Goal: Information Seeking & Learning: Learn about a topic

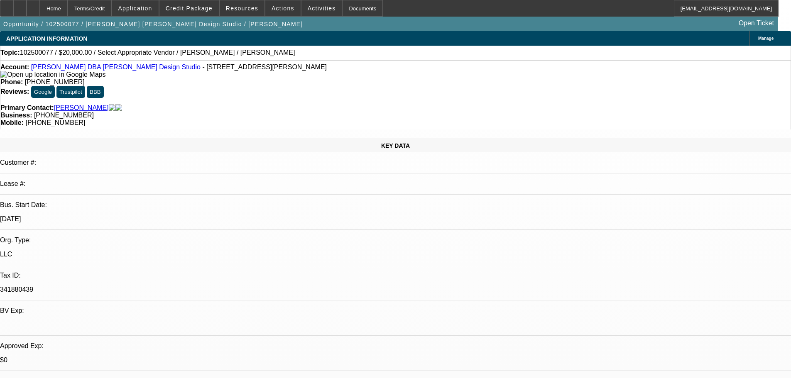
select select "0"
select select "2"
select select "0.1"
select select "4"
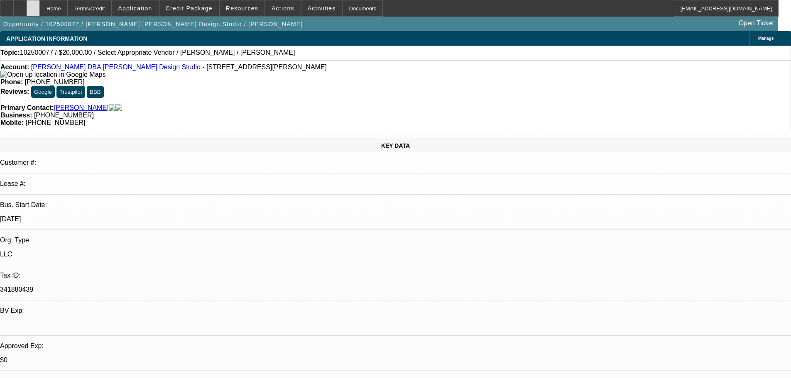
click at [40, 3] on div at bounding box center [33, 8] width 13 height 17
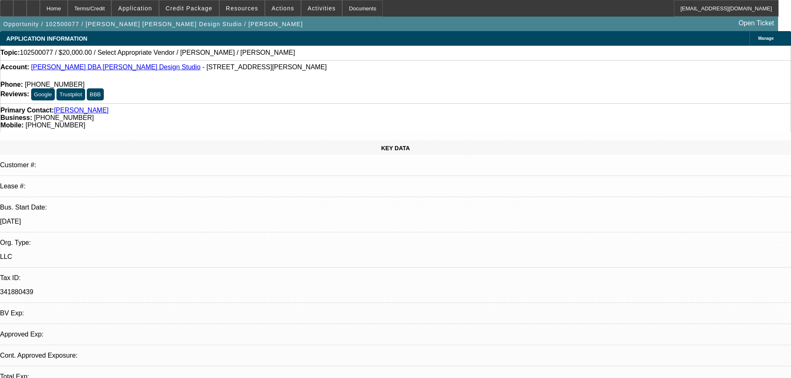
select select "0"
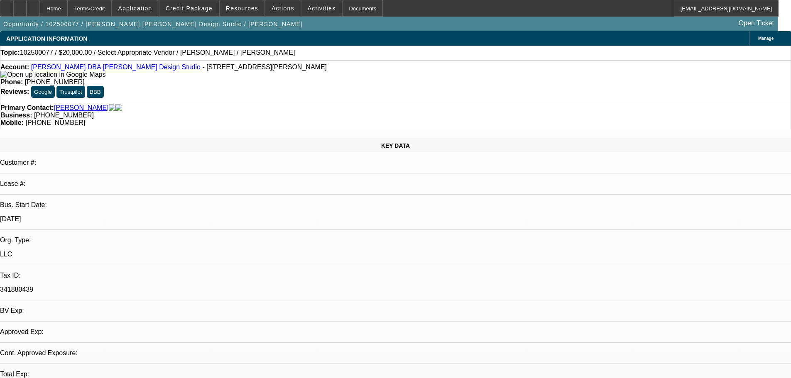
select select "2"
select select "0.1"
select select "2"
select select "4"
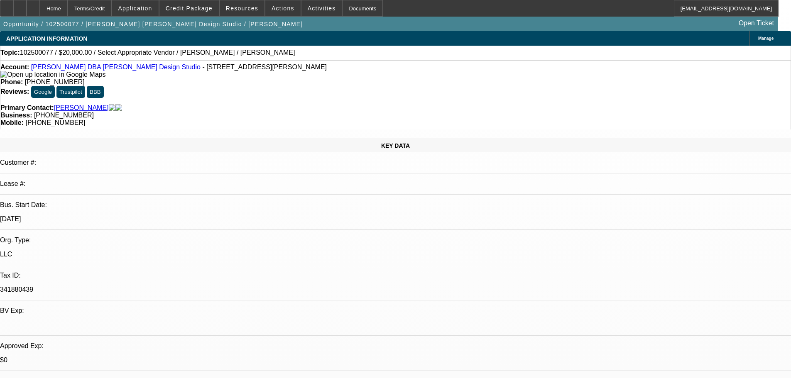
click at [33, 5] on icon at bounding box center [33, 5] width 0 height 0
select select "0"
select select "2"
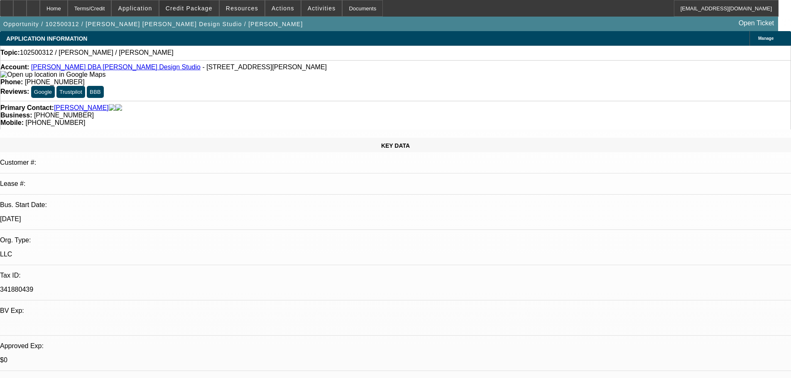
select select "0.1"
select select "4"
click at [192, 7] on span "Credit Package" at bounding box center [189, 8] width 47 height 7
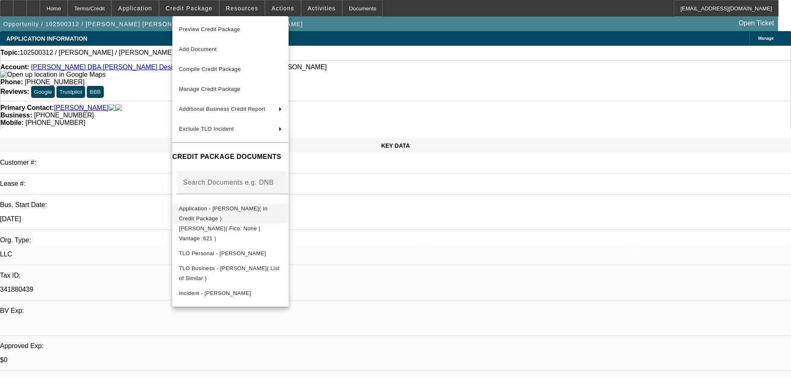
click at [217, 212] on span "Application - Shawn Donnelly( In Credit Package )" at bounding box center [223, 214] width 88 height 16
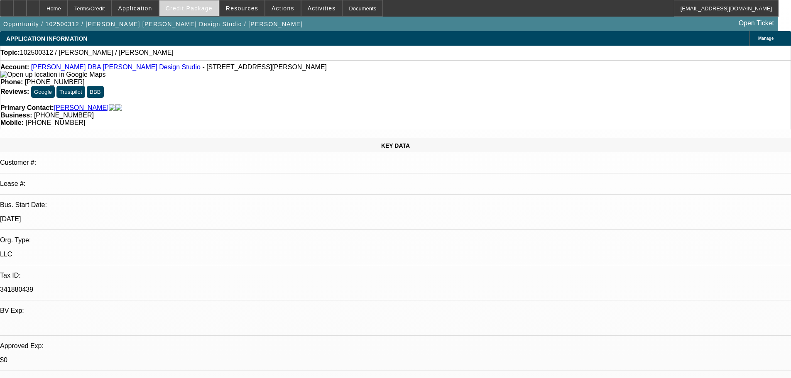
click at [179, 11] on span "Credit Package" at bounding box center [189, 8] width 47 height 7
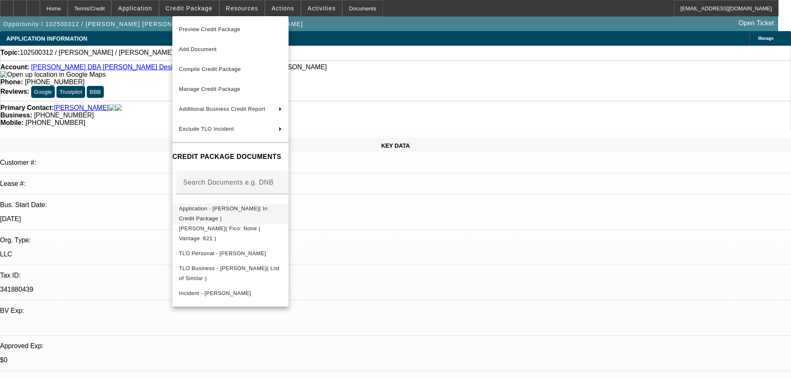
click at [221, 205] on button "Application - Shawn Donnelly( In Credit Package )" at bounding box center [230, 214] width 116 height 20
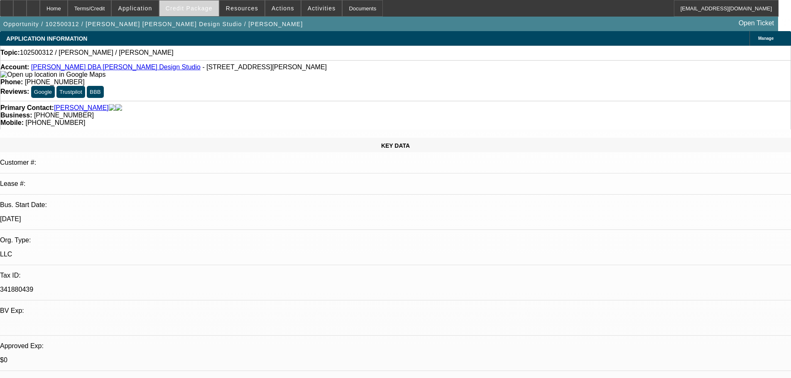
click at [203, 9] on span "Credit Package" at bounding box center [189, 8] width 47 height 7
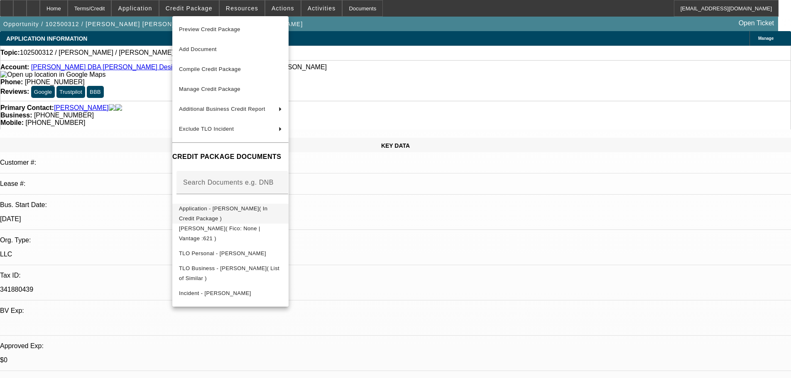
click at [197, 204] on button "Application - Shawn Donnelly( In Credit Package )" at bounding box center [230, 214] width 116 height 20
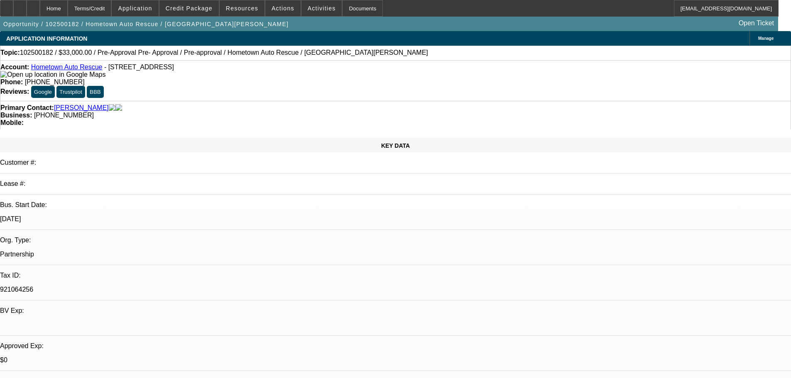
select select "0.15"
select select "2"
select select "0.1"
select select "4"
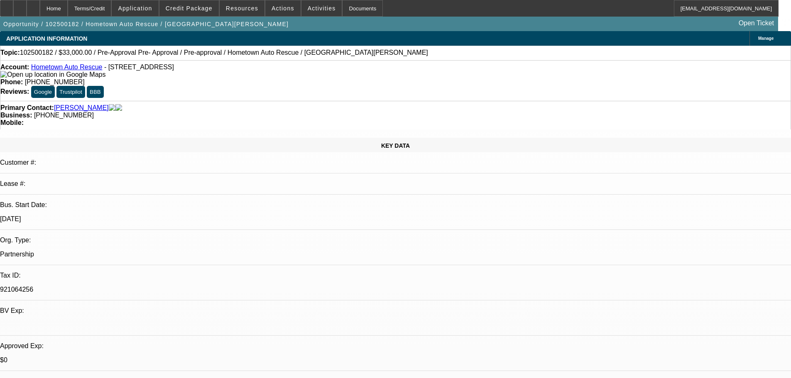
select select "0"
select select "2"
select select "0.1"
select select "4"
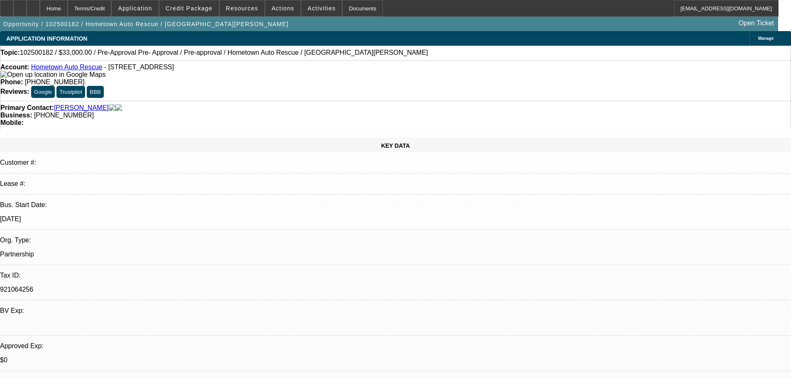
select select "0"
select select "2"
select select "0.1"
select select "4"
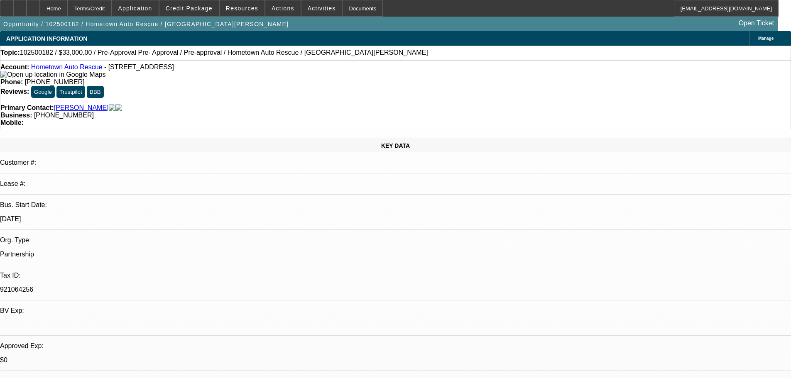
select select "0.1"
select select "2"
select select "0.1"
select select "4"
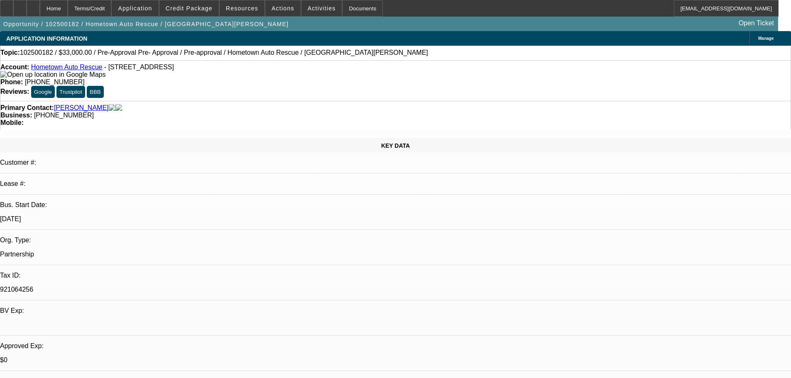
click at [40, 6] on div at bounding box center [33, 8] width 13 height 17
select select "0.15"
select select "2"
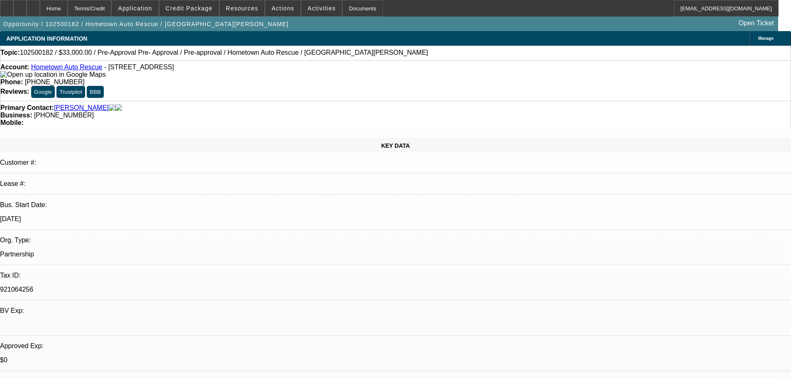
select select "0.1"
select select "4"
select select "0"
select select "2"
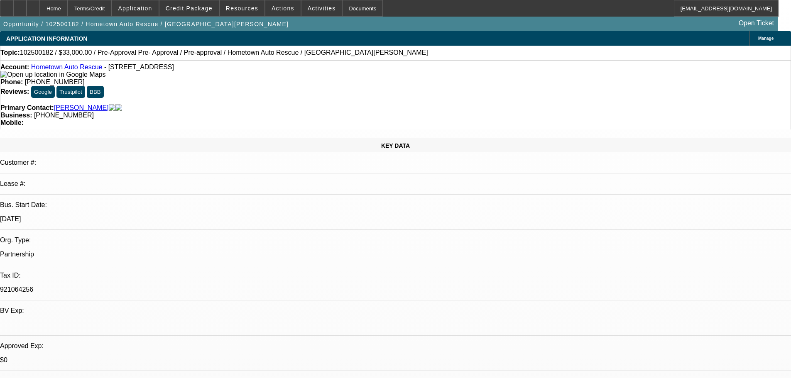
select select "0.1"
select select "4"
select select "0"
select select "2"
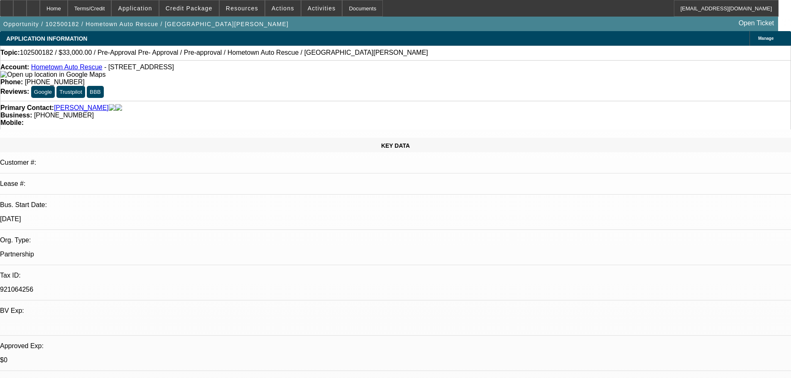
select select "0.1"
select select "4"
select select "0.1"
select select "2"
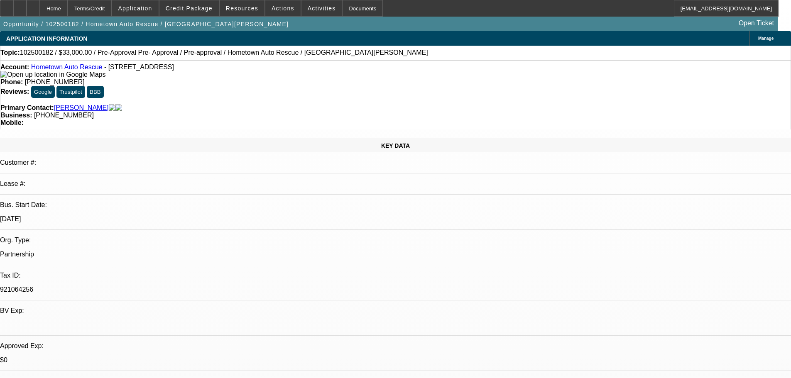
select select "0.1"
select select "4"
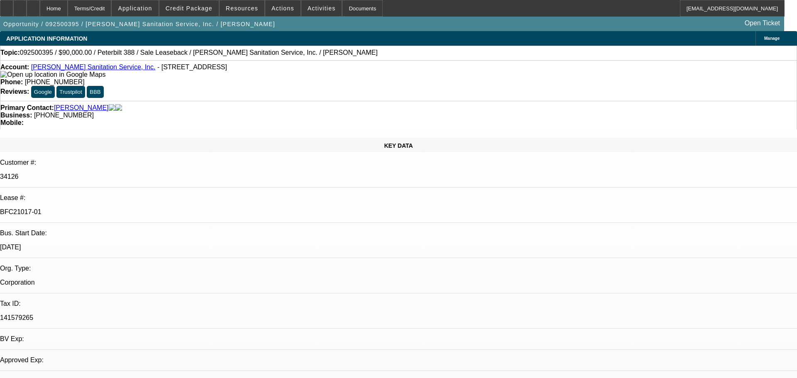
select select "0"
select select "2"
select select "0"
select select "6"
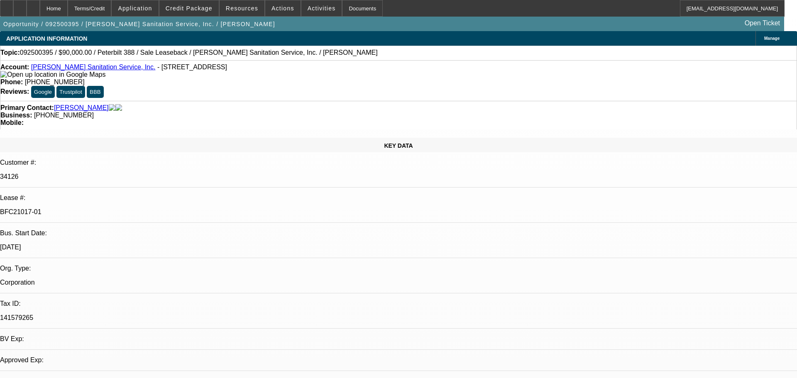
select select "0"
select select "2"
select select "0"
select select "6"
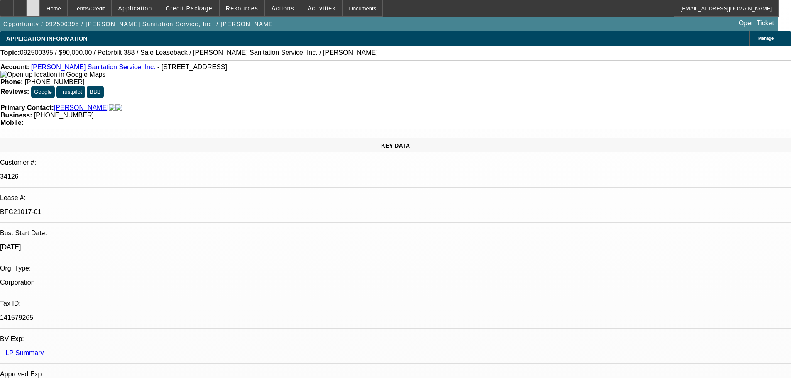
click at [40, 11] on div at bounding box center [33, 8] width 13 height 17
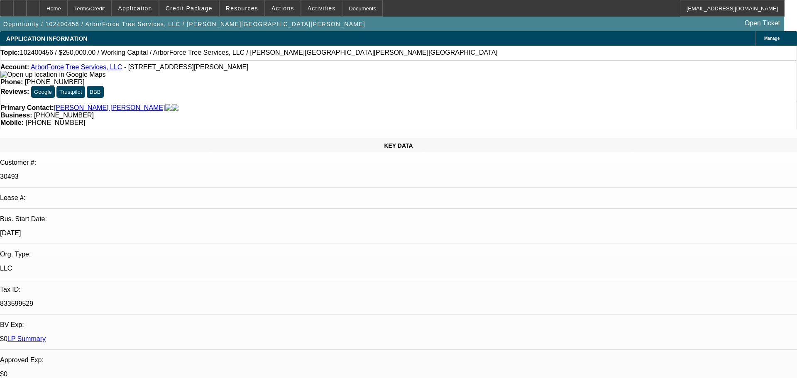
select select "0"
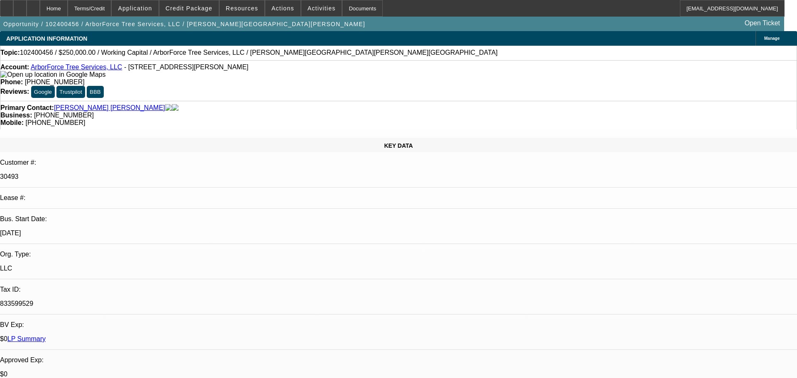
select select "0"
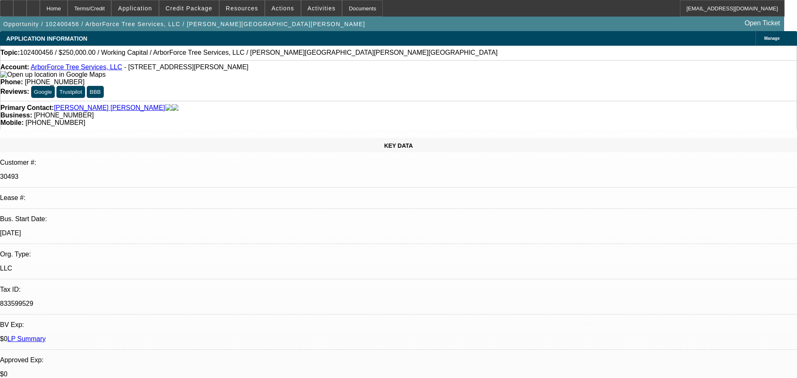
select select "0"
select select "1"
select select "2"
select select "6"
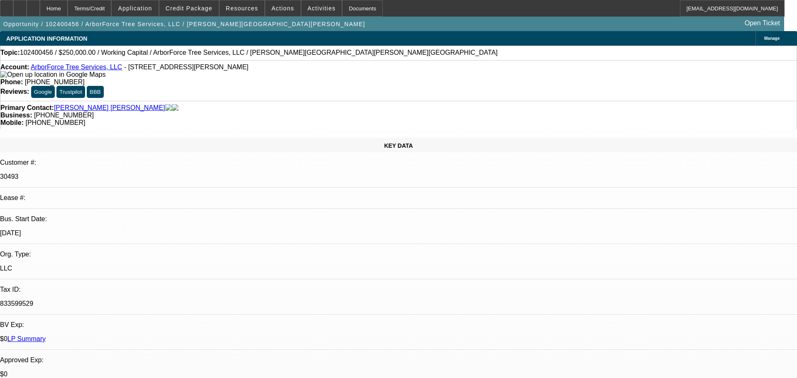
select select "1"
select select "2"
select select "6"
select select "1"
select select "2"
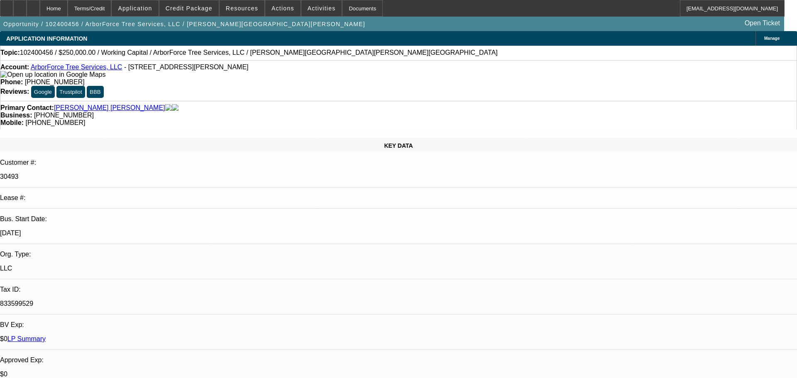
select select "6"
select select "1"
select select "2"
select select "6"
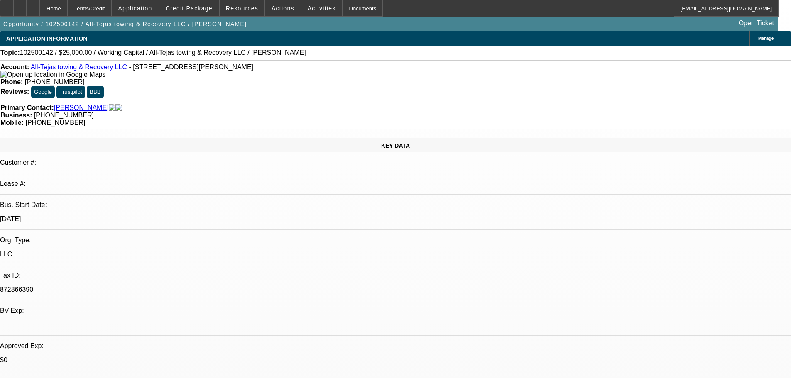
select select "0"
select select "2"
select select "0.1"
select select "4"
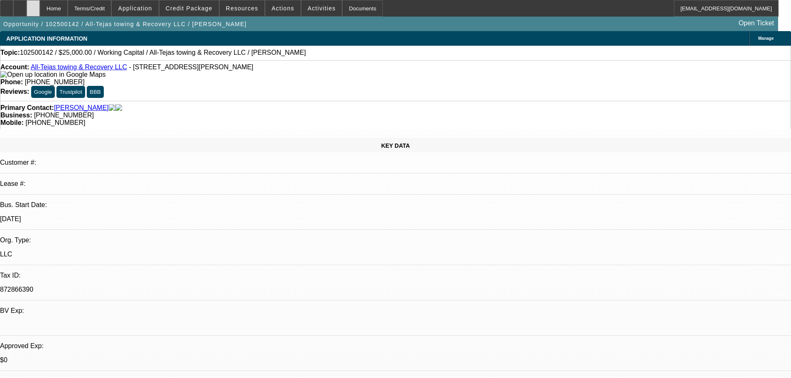
click at [33, 5] on icon at bounding box center [33, 5] width 0 height 0
select select "0"
select select "2"
select select "0.1"
select select "1"
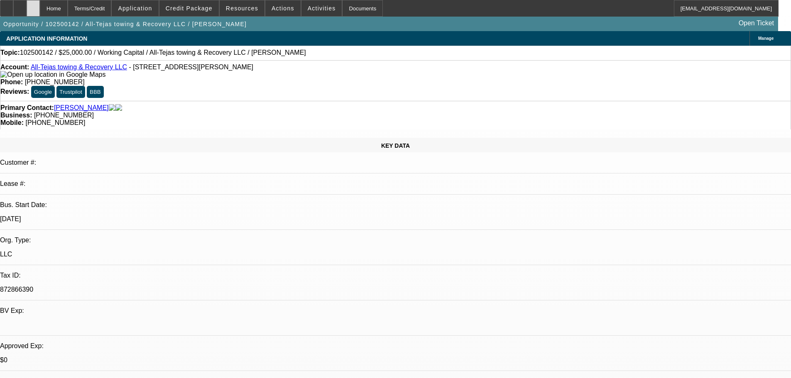
select select "2"
select select "4"
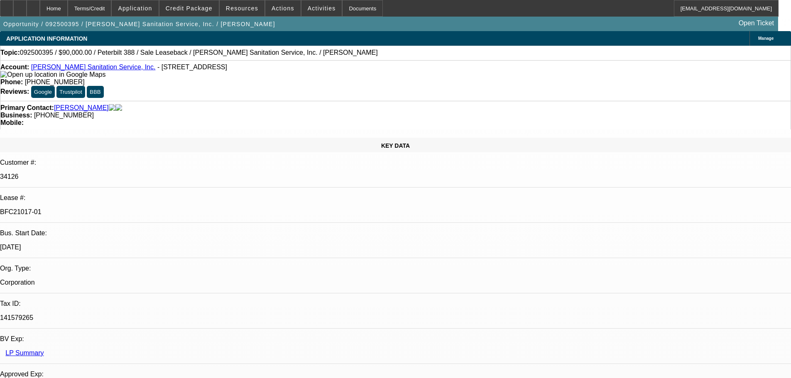
select select "0"
select select "2"
select select "0"
select select "6"
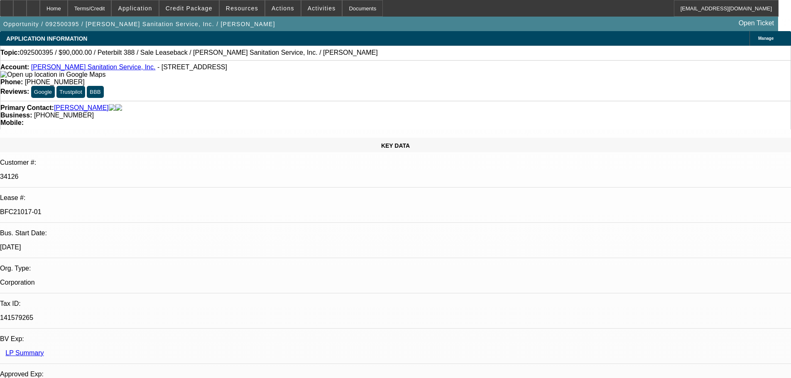
select select "0"
select select "2"
select select "0"
select select "6"
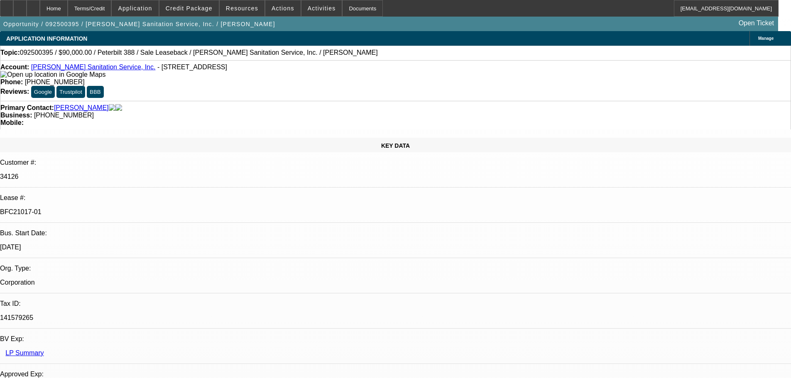
click at [217, 101] on div "Primary Contact: Herring, Sharon Business: (845) 226-5405 Mobile:" at bounding box center [395, 115] width 791 height 29
select select "0"
select select "2"
select select "0.1"
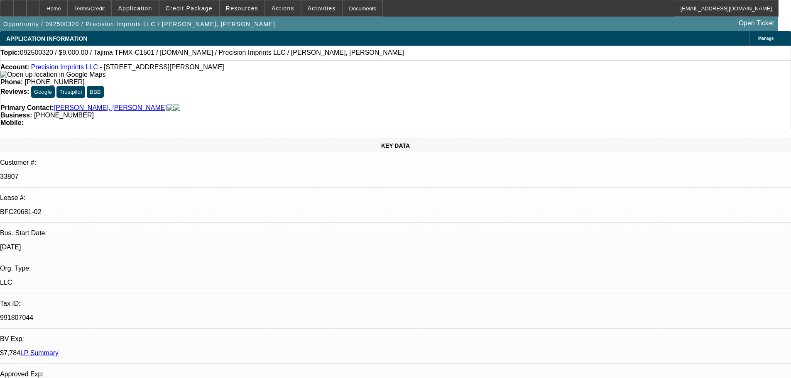
select select "4"
select select "0"
select select "2"
select select "0.1"
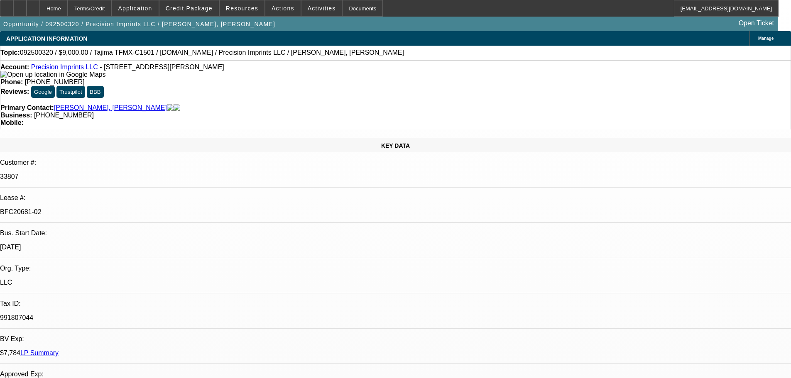
select select "4"
select select "0"
select select "2"
select select "0.1"
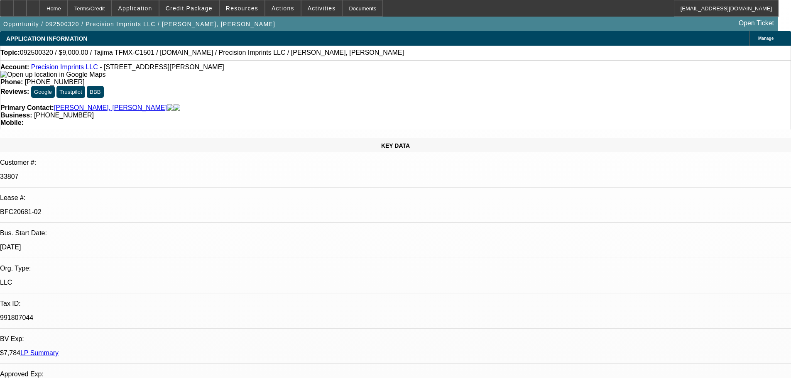
select select "4"
click at [33, 5] on icon at bounding box center [33, 5] width 0 height 0
select select "0"
select select "2"
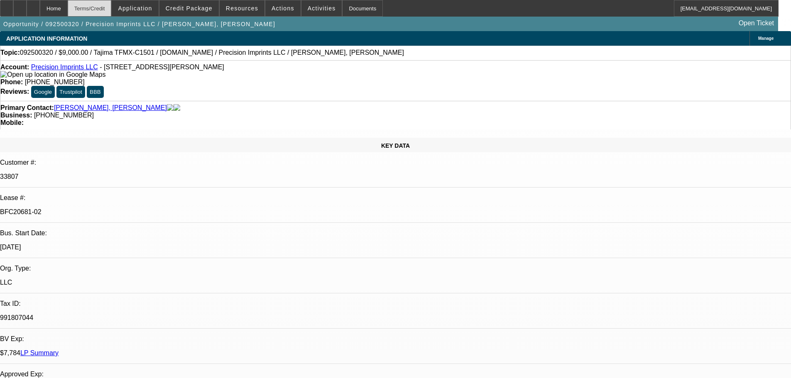
select select "2"
select select "0.1"
select select "4"
select select "0"
select select "2"
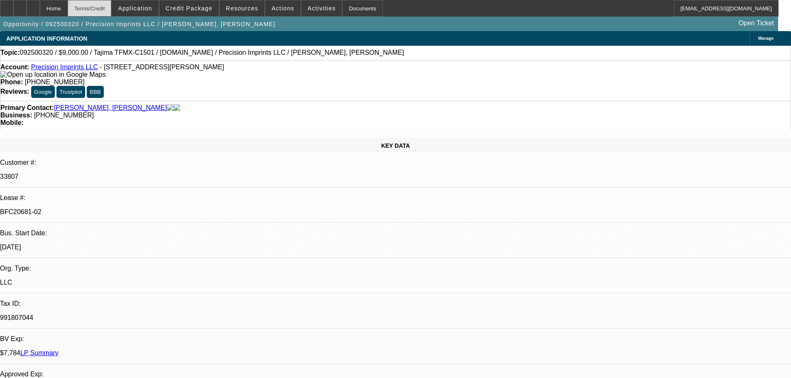
select select "2"
select select "0.1"
select select "4"
select select "0"
select select "2"
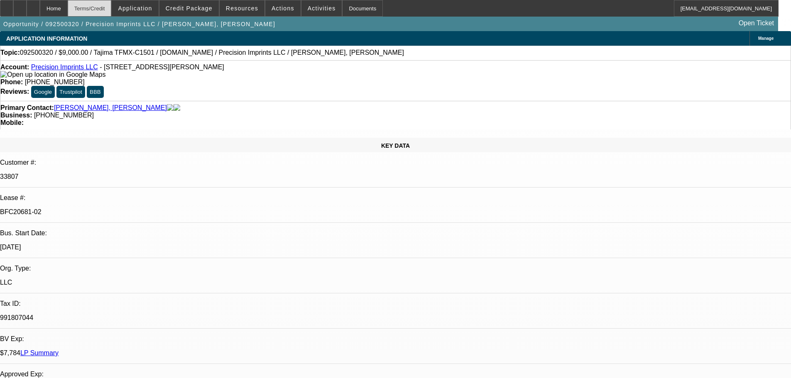
select select "2"
select select "0.1"
select select "4"
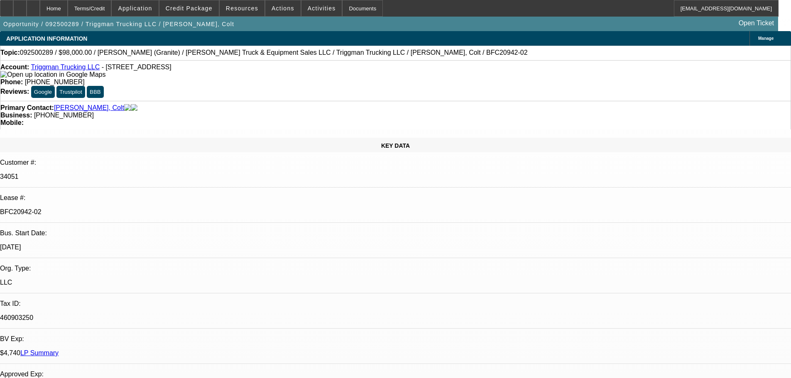
select select "0"
select select "2"
select select "0"
select select "6"
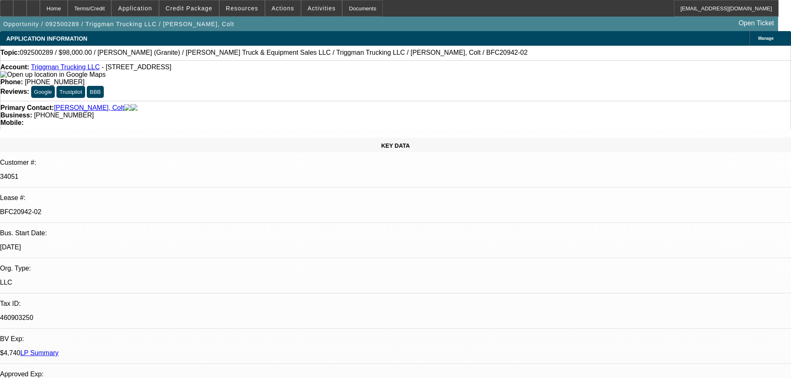
select select "0"
select select "2"
select select "0"
select select "6"
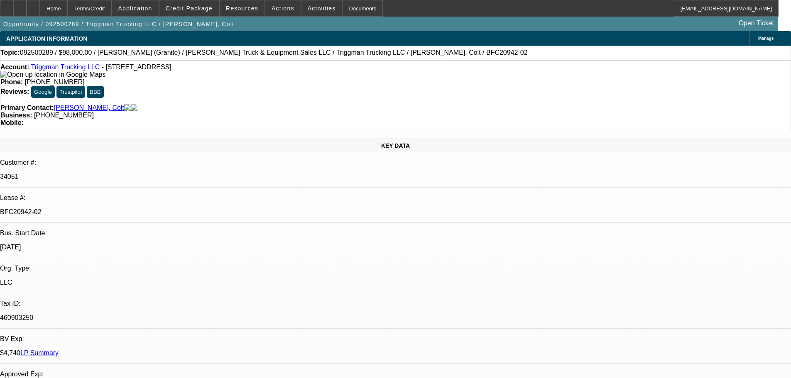
select select "0"
select select "2"
select select "0"
select select "6"
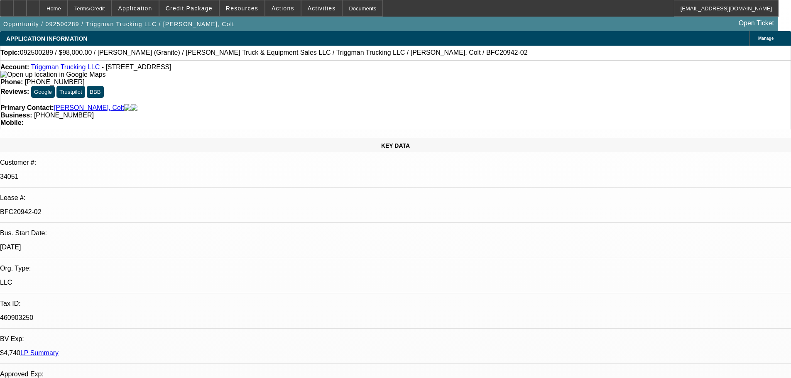
select select "0"
select select "2"
select select "0"
select select "6"
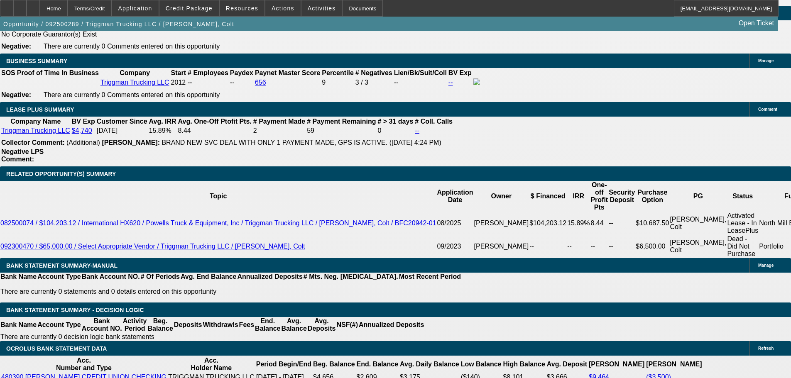
scroll to position [1335, 0]
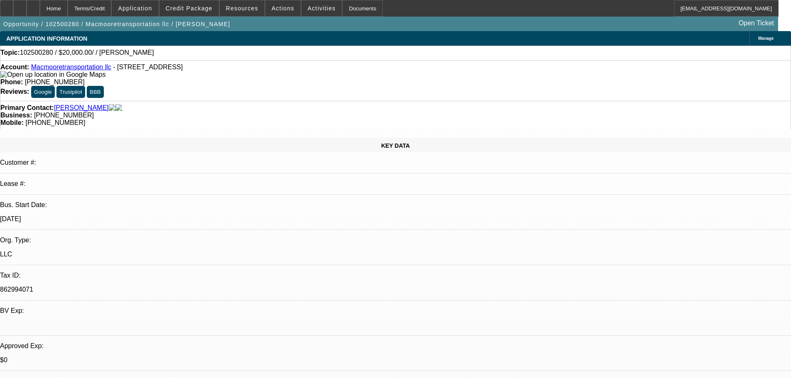
select select "0"
select select "2"
select select "0.1"
select select "4"
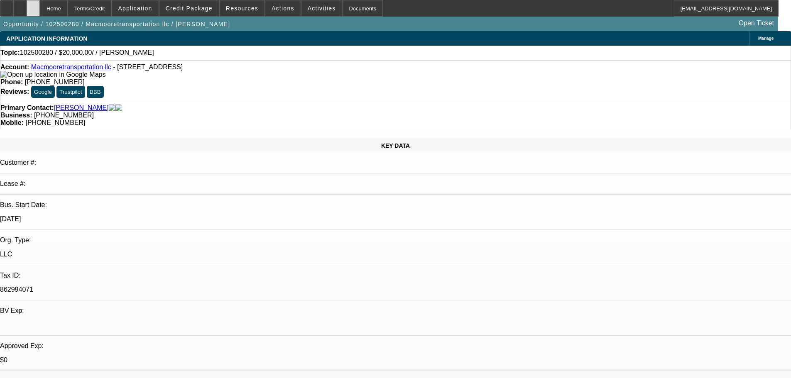
click at [40, 8] on div at bounding box center [33, 8] width 13 height 17
select select "0"
select select "2"
select select "0.1"
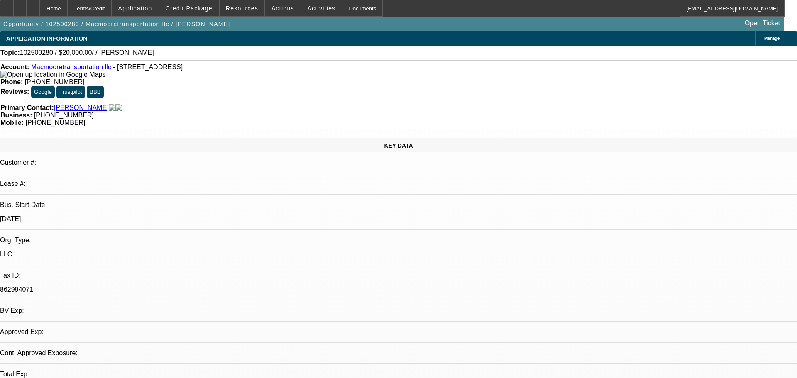
select select "4"
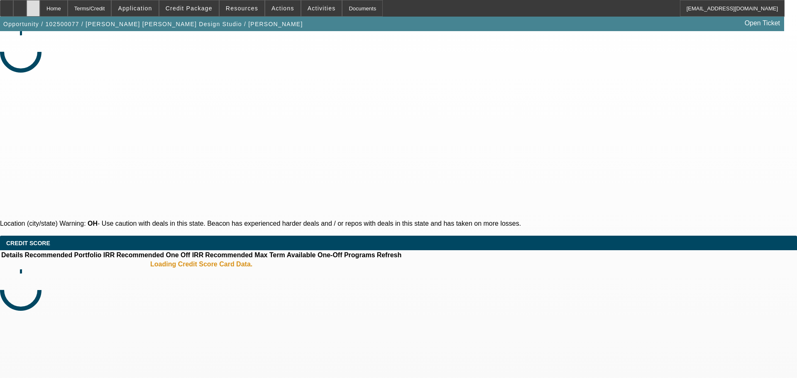
select select "0"
select select "2"
select select "0.1"
select select "4"
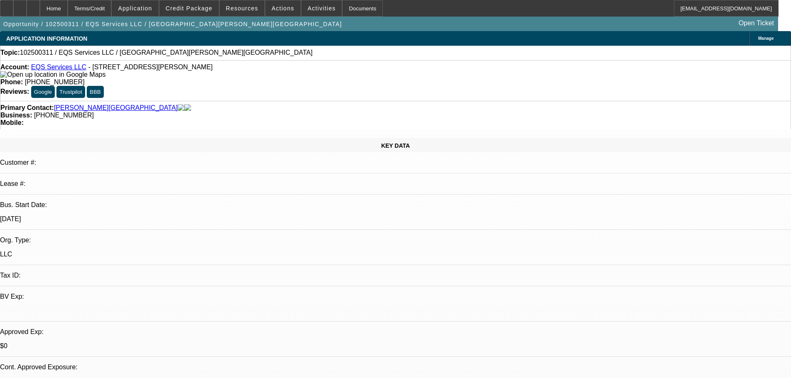
select select "0"
select select "2"
select select "0.1"
select select "4"
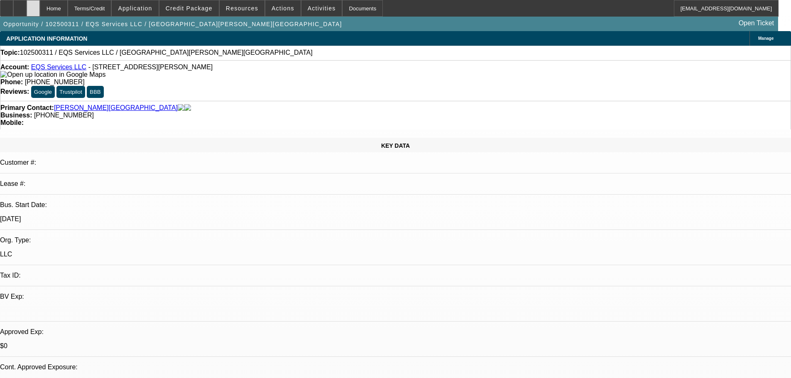
click at [33, 5] on icon at bounding box center [33, 5] width 0 height 0
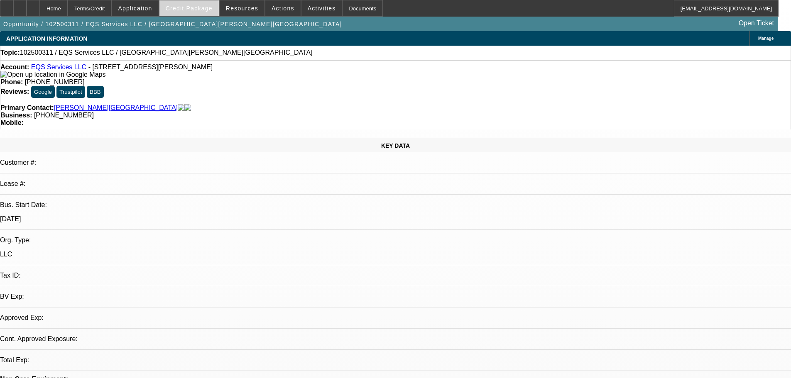
select select "0"
select select "2"
select select "0.1"
select select "4"
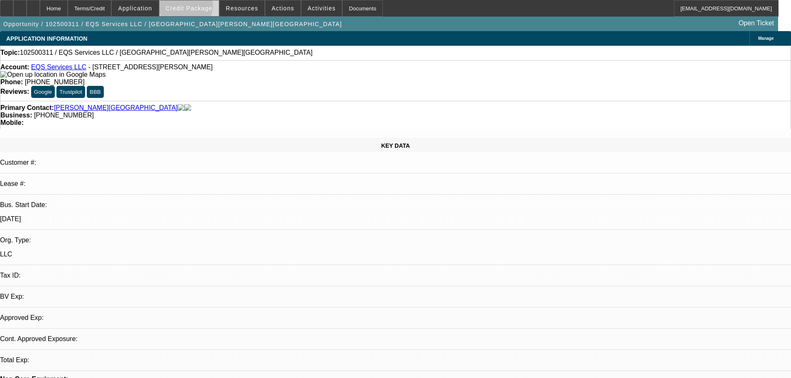
click at [199, 7] on span "Credit Package" at bounding box center [189, 8] width 47 height 7
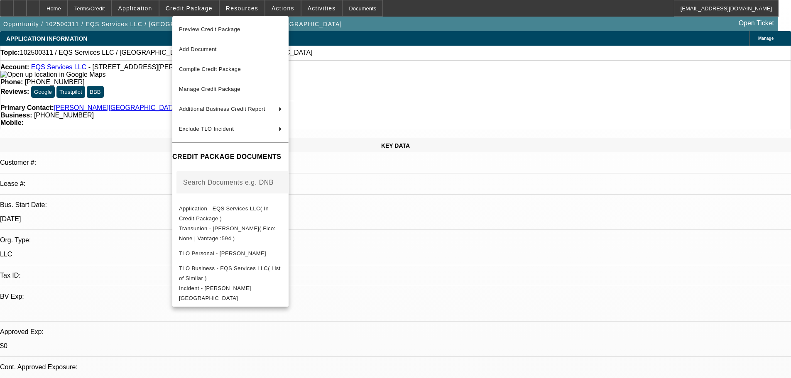
click at [509, 235] on div at bounding box center [395, 189] width 791 height 378
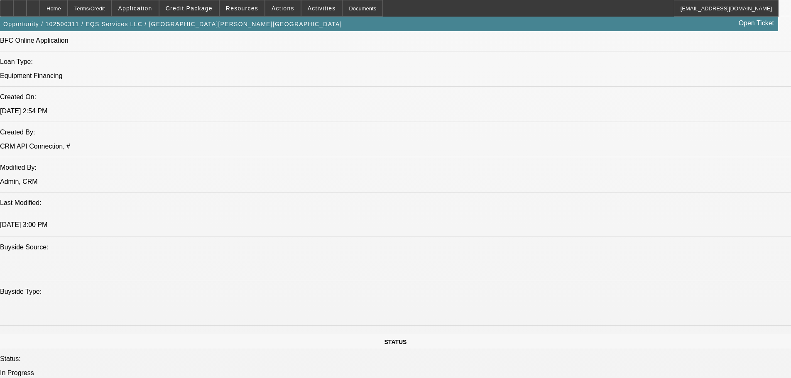
scroll to position [374, 0]
